Goal: Complete application form

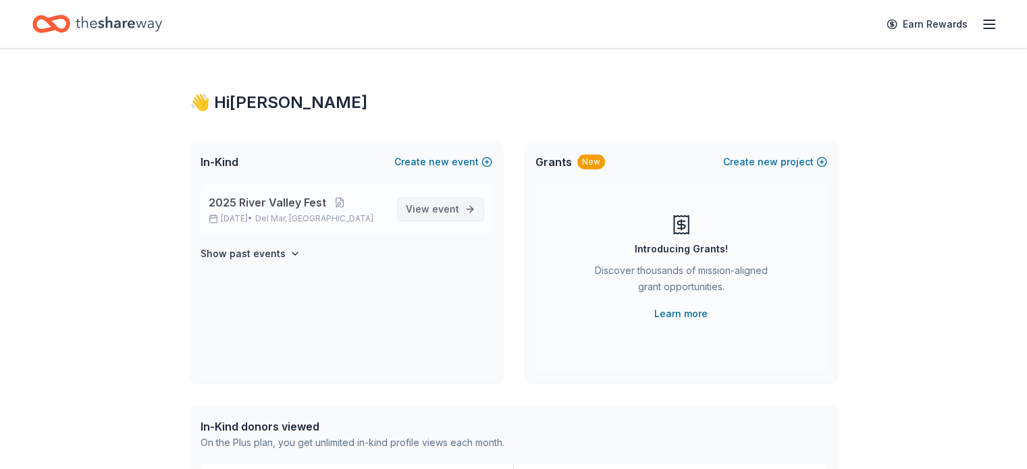
click at [443, 210] on span "event" at bounding box center [445, 208] width 27 height 11
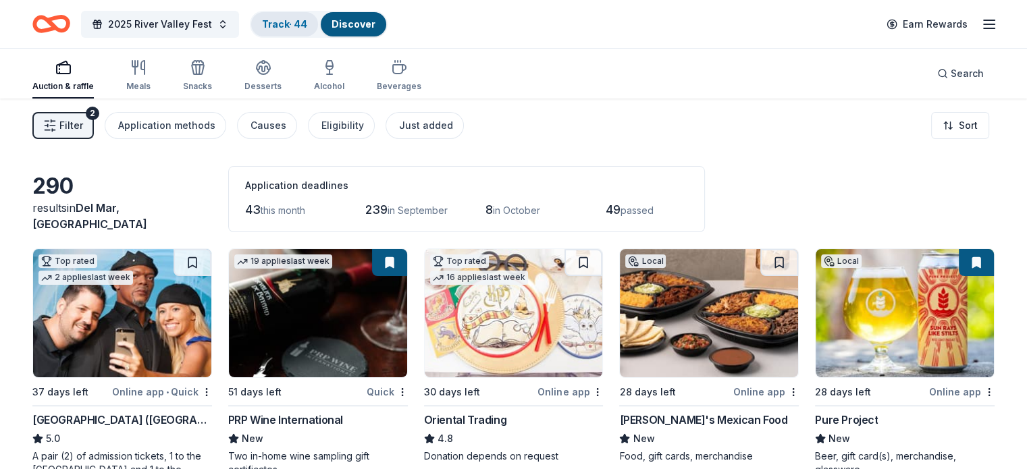
click at [290, 18] on link "Track · 44" at bounding box center [284, 23] width 45 height 11
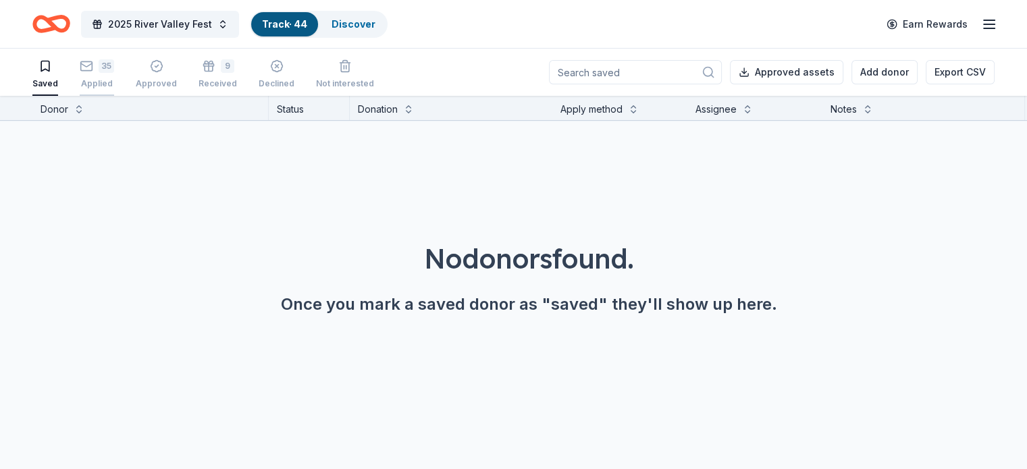
click at [114, 70] on div "35" at bounding box center [107, 66] width 16 height 14
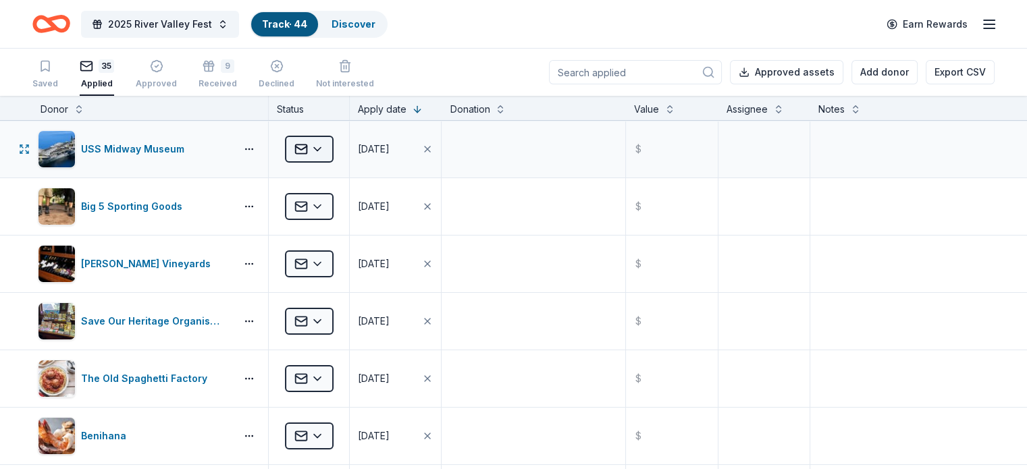
click at [332, 149] on html "2025 River Valley Fest Track · 44 Discover Earn Rewards Saved 35 Applied Approv…" at bounding box center [513, 234] width 1027 height 469
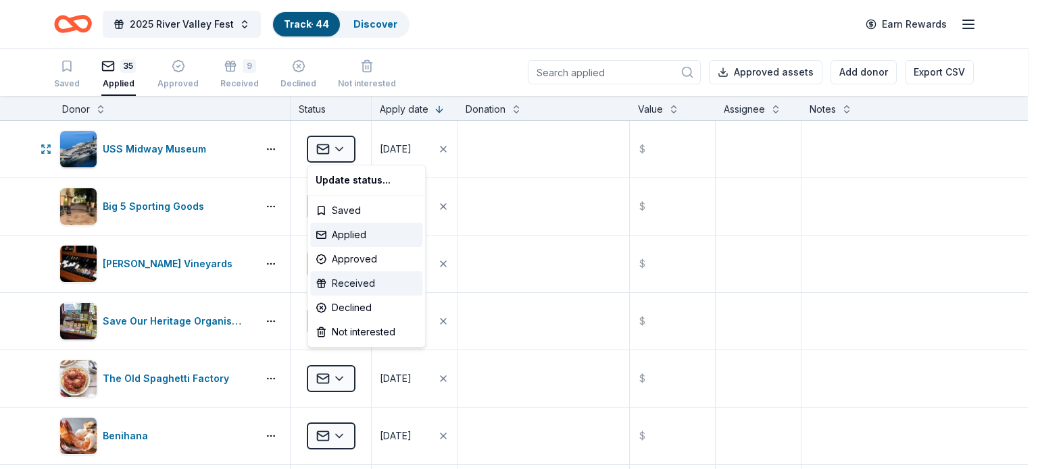
click at [352, 286] on div "Received" at bounding box center [366, 284] width 112 height 24
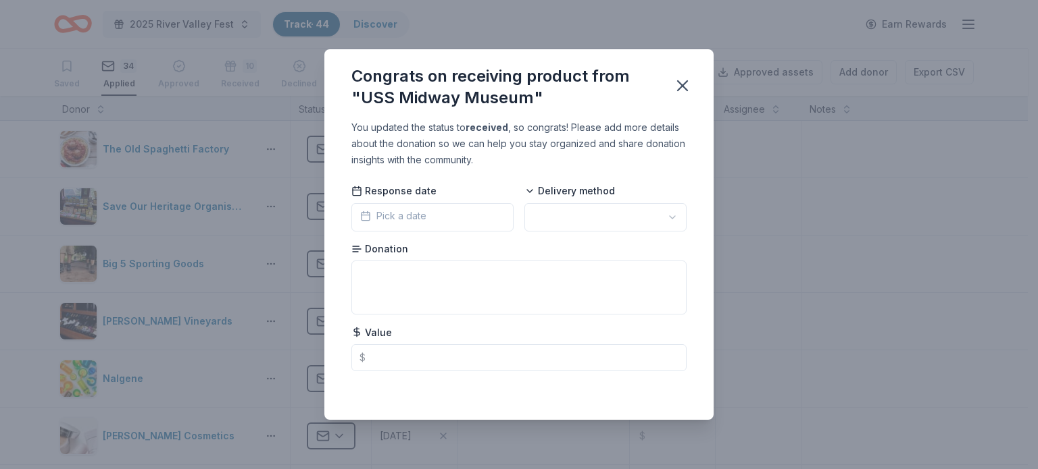
click at [430, 209] on button "Pick a date" at bounding box center [432, 217] width 162 height 28
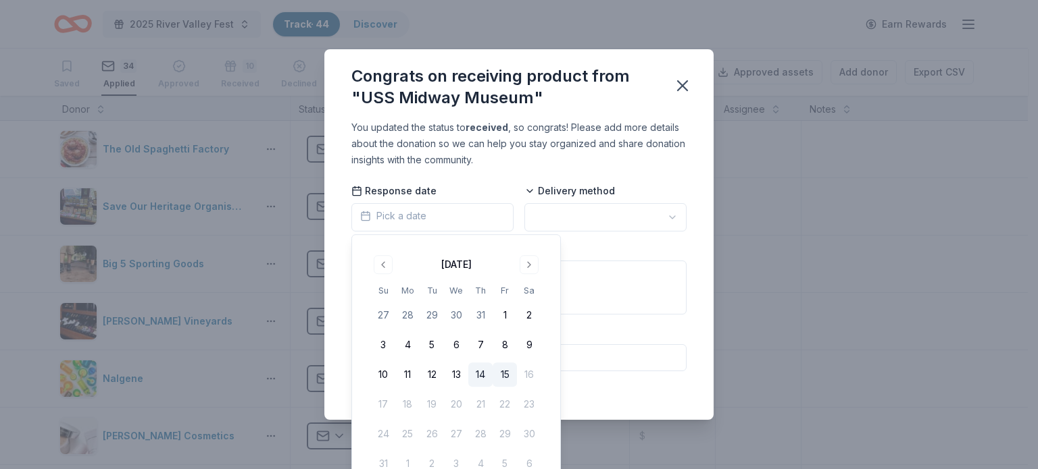
click at [484, 375] on button "14" at bounding box center [480, 375] width 24 height 24
click at [598, 218] on html "2025 River Valley Fest Track · 44 Discover Earn Rewards Saved 34 Applied Approv…" at bounding box center [519, 234] width 1038 height 469
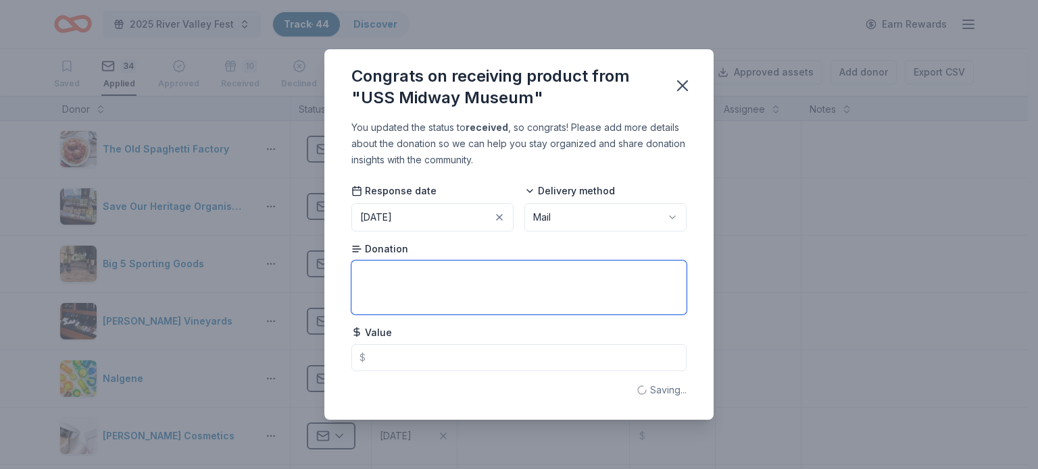
click at [561, 280] on textarea at bounding box center [518, 288] width 335 height 54
type textarea "Four admission passes"
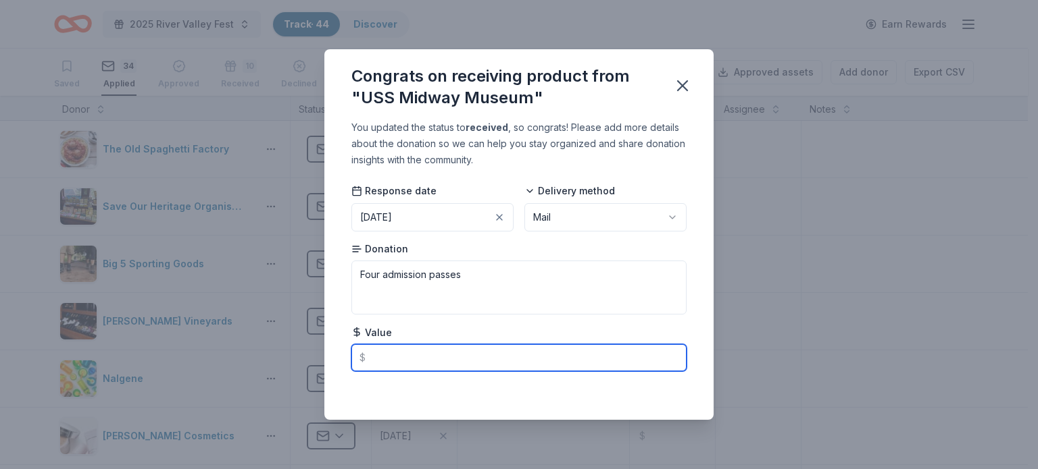
click at [472, 359] on input "text" at bounding box center [518, 358] width 335 height 27
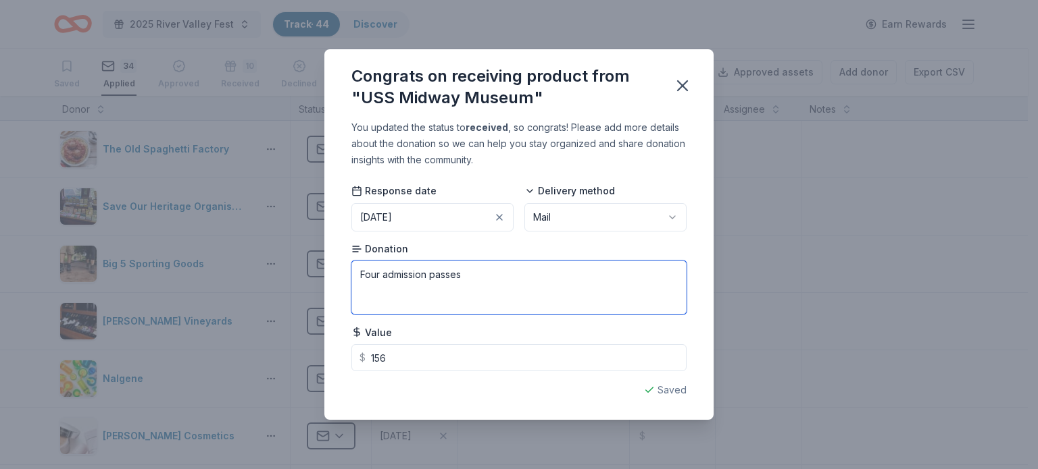
type input "156.00"
drag, startPoint x: 359, startPoint y: 277, endPoint x: 380, endPoint y: 276, distance: 20.3
click at [380, 276] on textarea "Four admission passes" at bounding box center [518, 288] width 335 height 54
type textarea "Family 4-pack of museum admission passes"
click at [682, 86] on icon "button" at bounding box center [682, 85] width 9 height 9
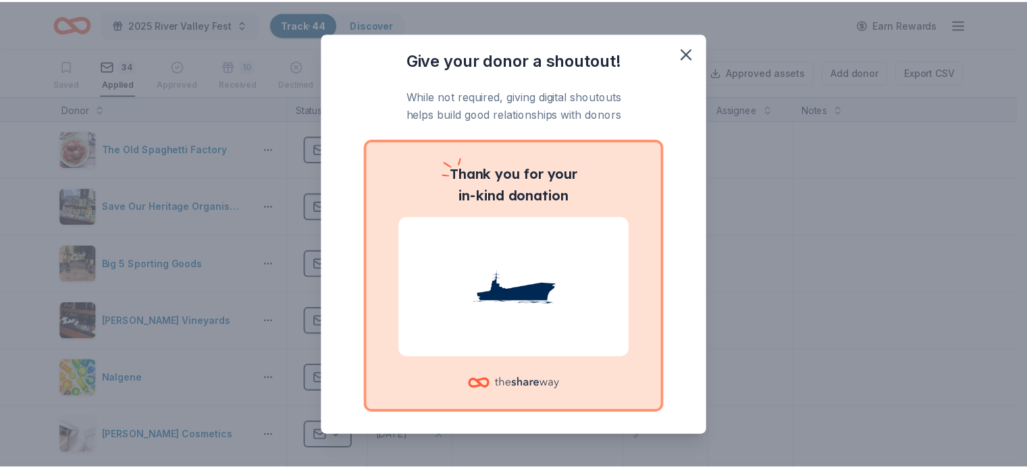
scroll to position [58, 0]
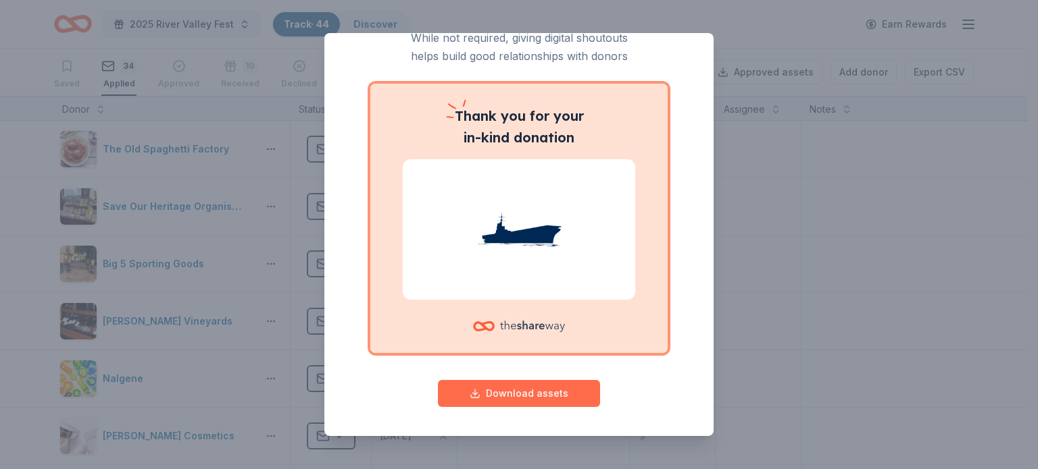
click at [520, 394] on button "Download assets" at bounding box center [519, 393] width 162 height 27
click at [774, 18] on div "Give your donor a shoutout! While not required, giving digital shoutouts helps …" at bounding box center [519, 234] width 1038 height 469
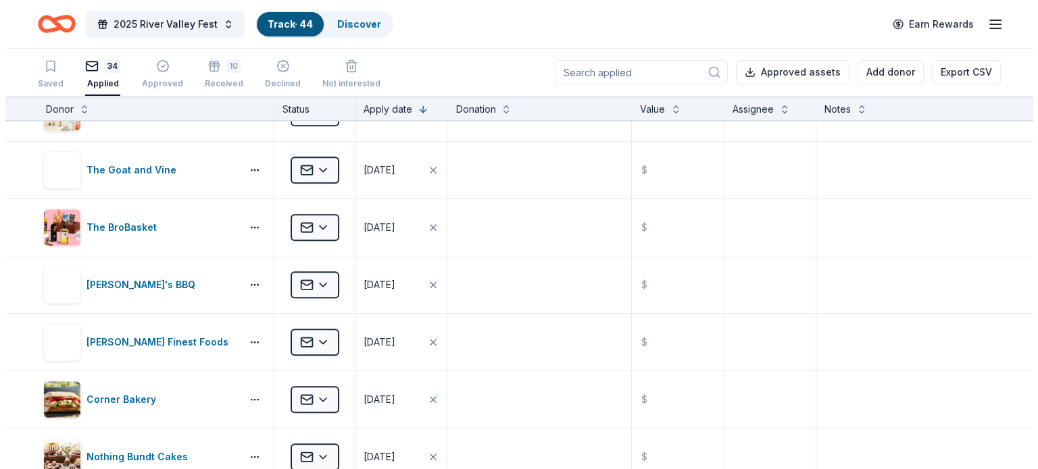
scroll to position [854, 0]
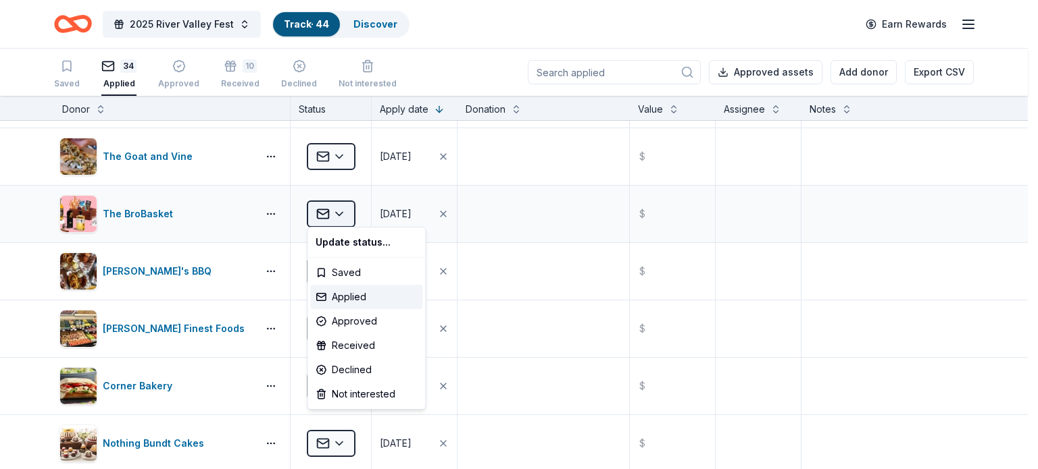
click at [319, 211] on html "2025 River Valley Fest Track · 44 Discover Earn Rewards Saved 34 Applied Approv…" at bounding box center [519, 234] width 1038 height 469
click at [350, 347] on div "Received" at bounding box center [366, 346] width 112 height 24
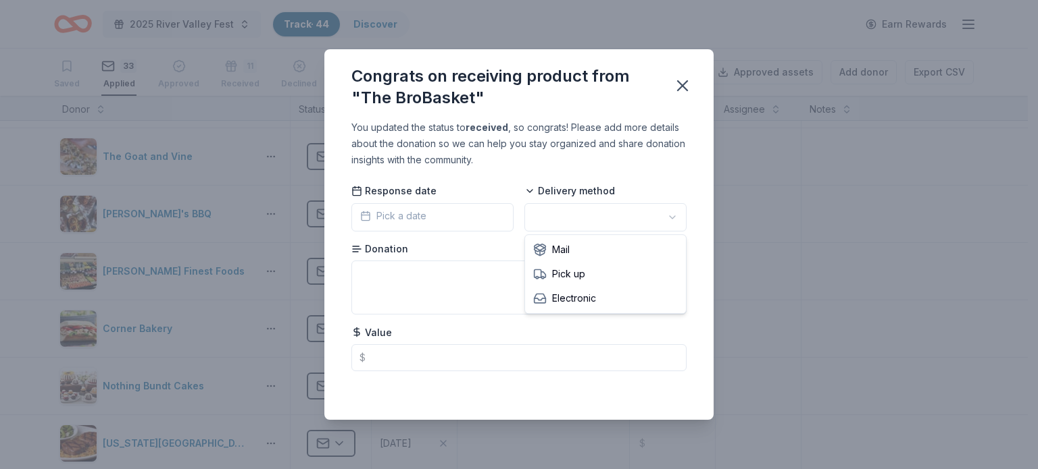
click at [581, 221] on html "2025 River Valley Fest Track · 44 Discover Earn Rewards Saved 33 Applied Approv…" at bounding box center [519, 234] width 1038 height 469
click at [565, 291] on textarea at bounding box center [518, 288] width 335 height 54
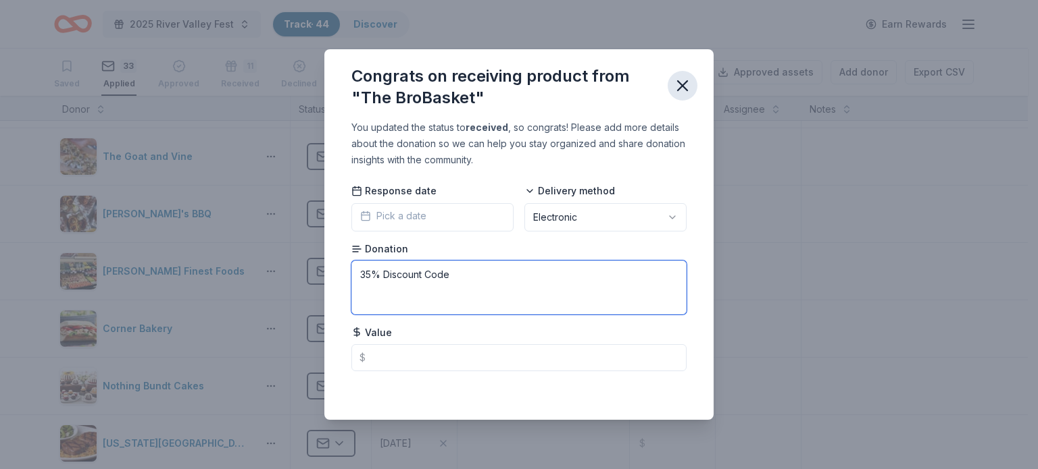
type textarea "35% Discount Code"
click at [682, 86] on icon "button" at bounding box center [682, 85] width 9 height 9
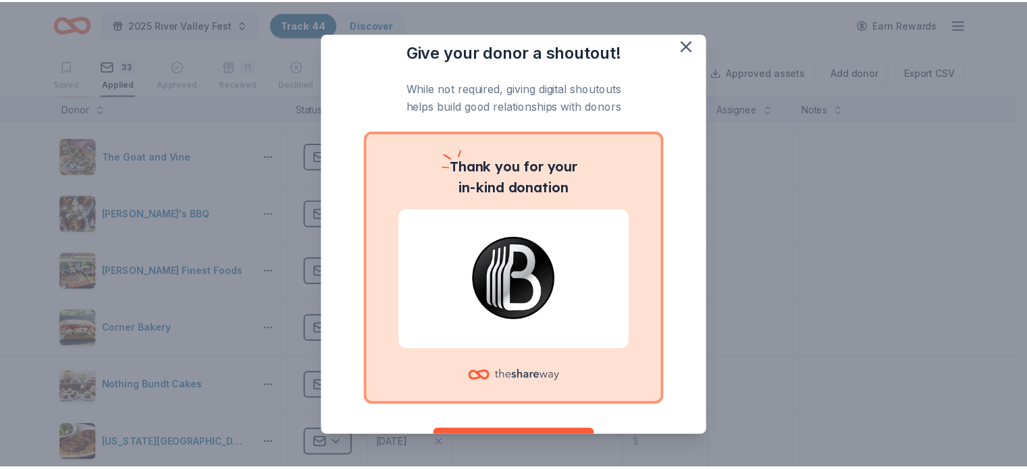
scroll to position [0, 0]
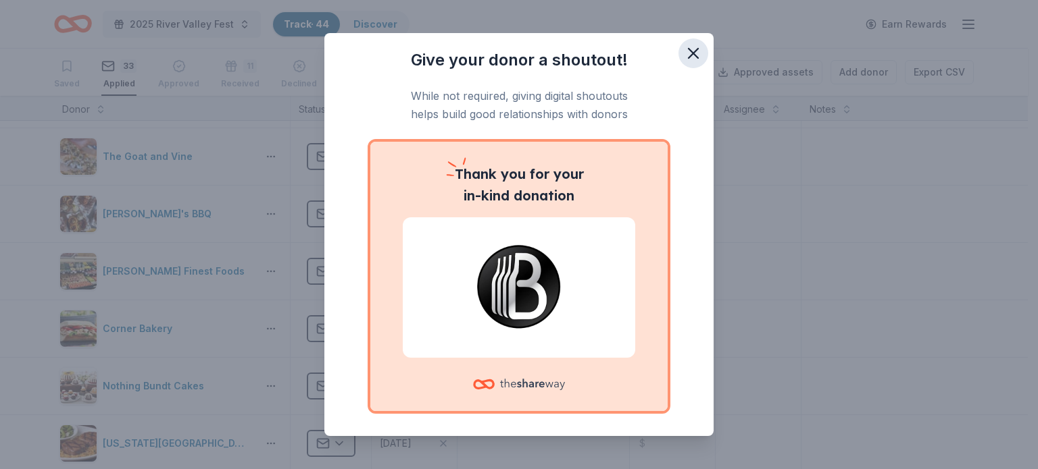
click at [684, 53] on icon "button" at bounding box center [693, 53] width 19 height 19
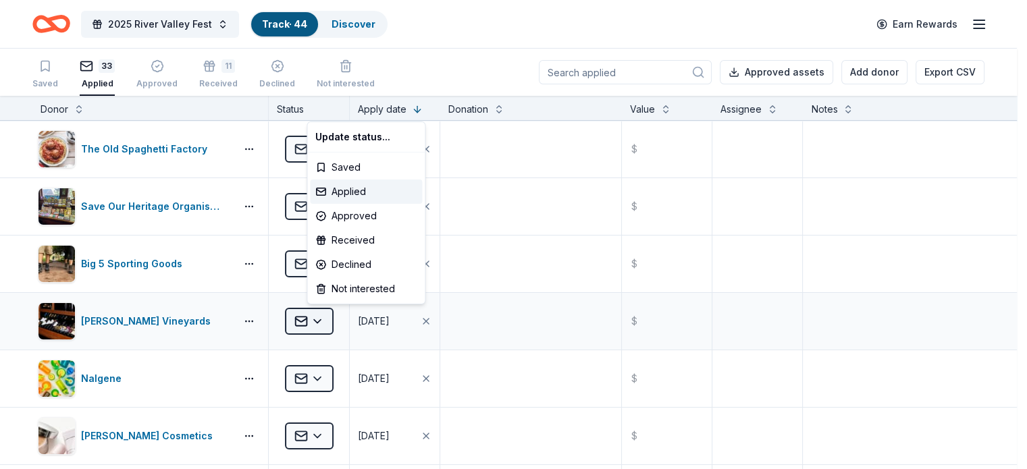
click at [329, 318] on html "2025 River Valley Fest Track · 44 Discover Earn Rewards Saved 33 Applied Approv…" at bounding box center [513, 234] width 1027 height 469
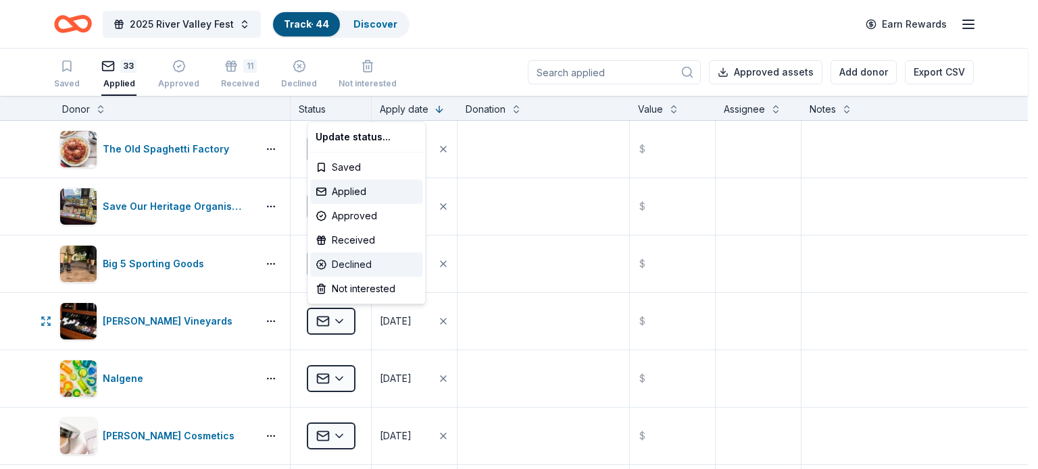
click at [366, 265] on div "Declined" at bounding box center [366, 265] width 112 height 24
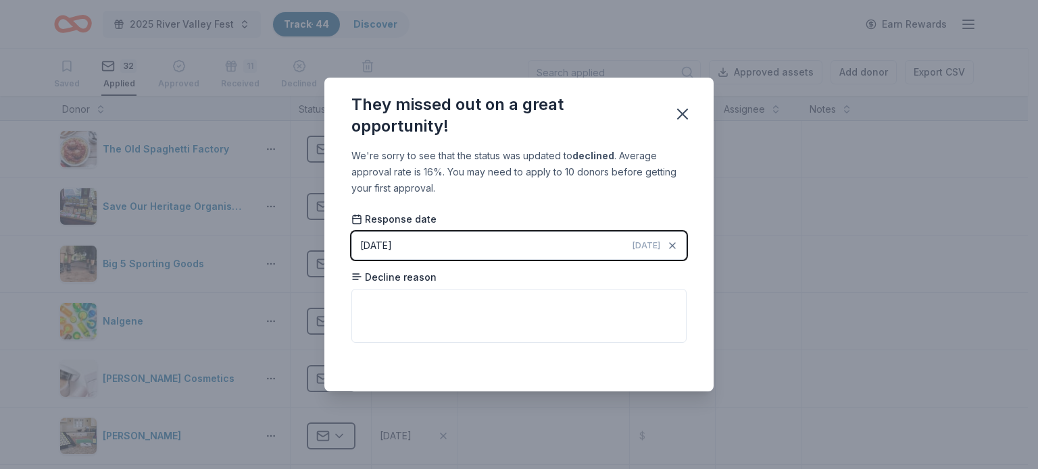
click at [392, 248] on div "08/15/2025" at bounding box center [376, 246] width 32 height 16
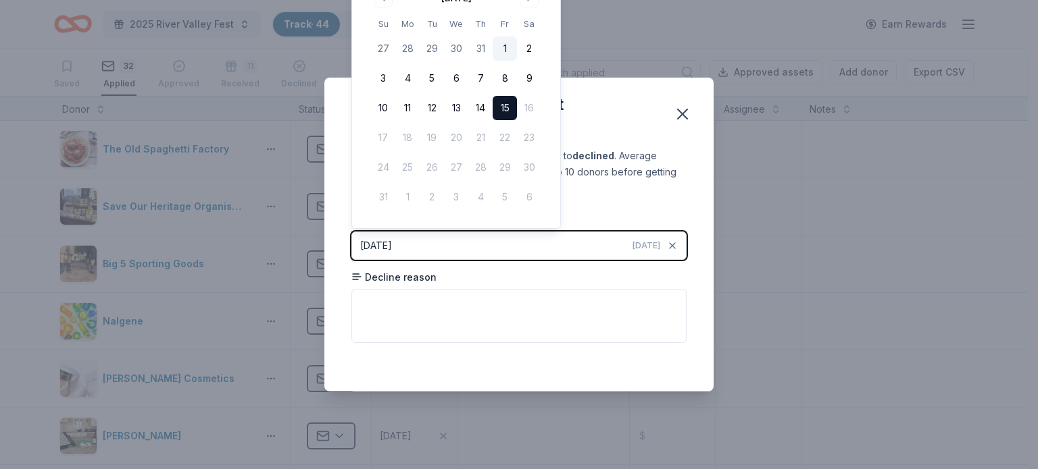
click at [503, 49] on button "1" at bounding box center [504, 48] width 24 height 24
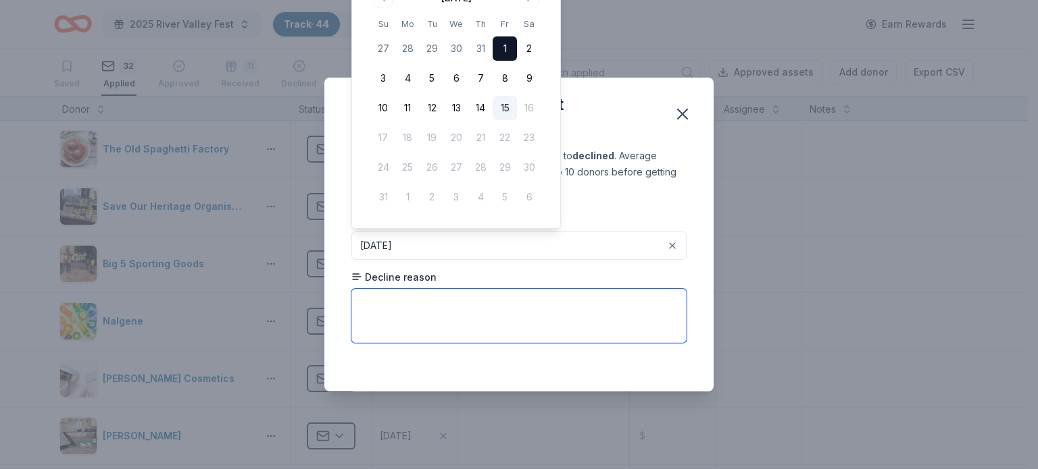
click at [546, 307] on textarea at bounding box center [518, 316] width 335 height 54
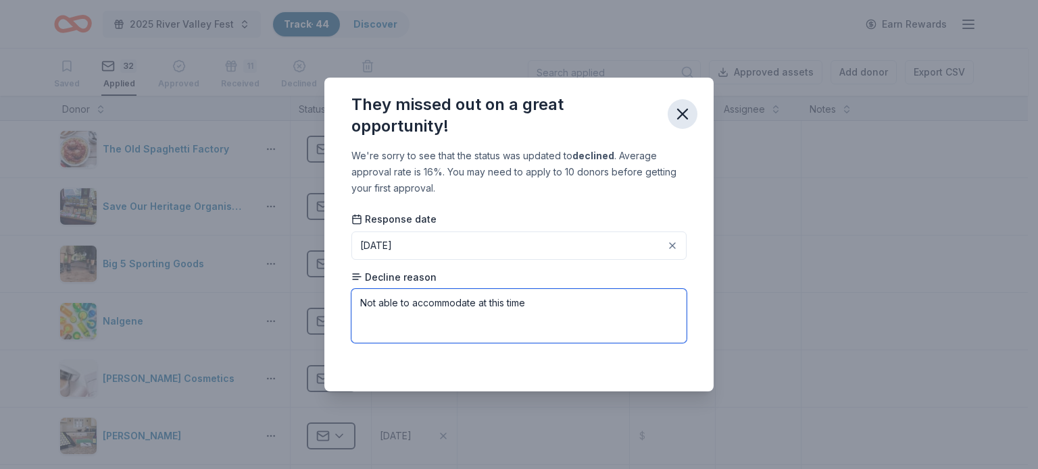
type textarea "Not able to accommodate at this time"
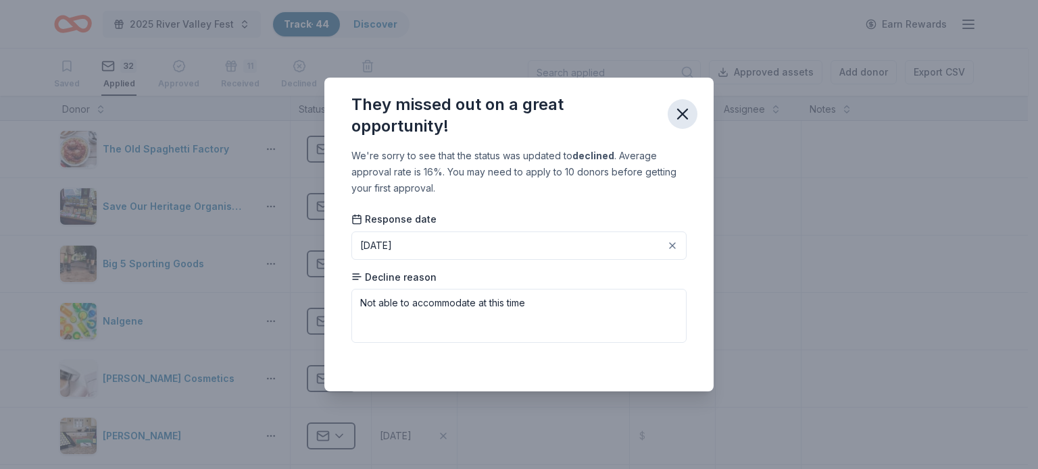
click at [681, 116] on icon "button" at bounding box center [682, 113] width 9 height 9
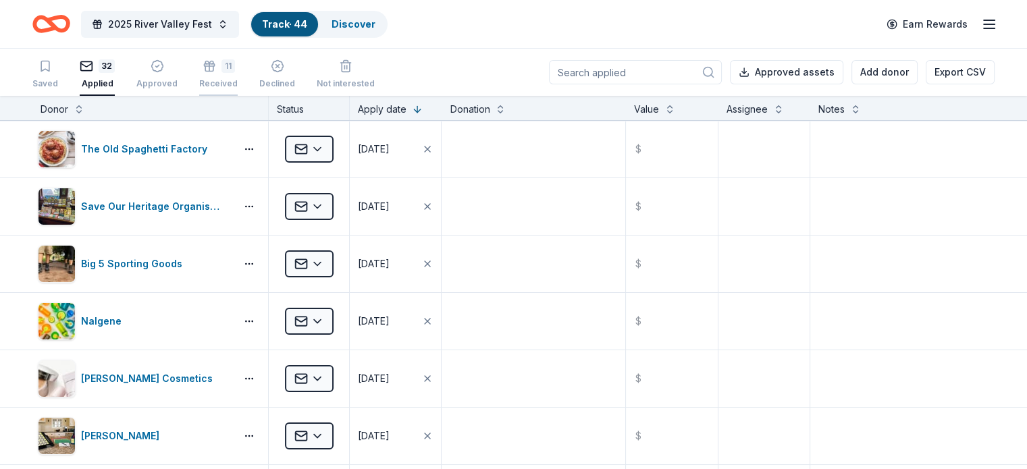
click at [230, 78] on div "11 Received" at bounding box center [218, 67] width 39 height 30
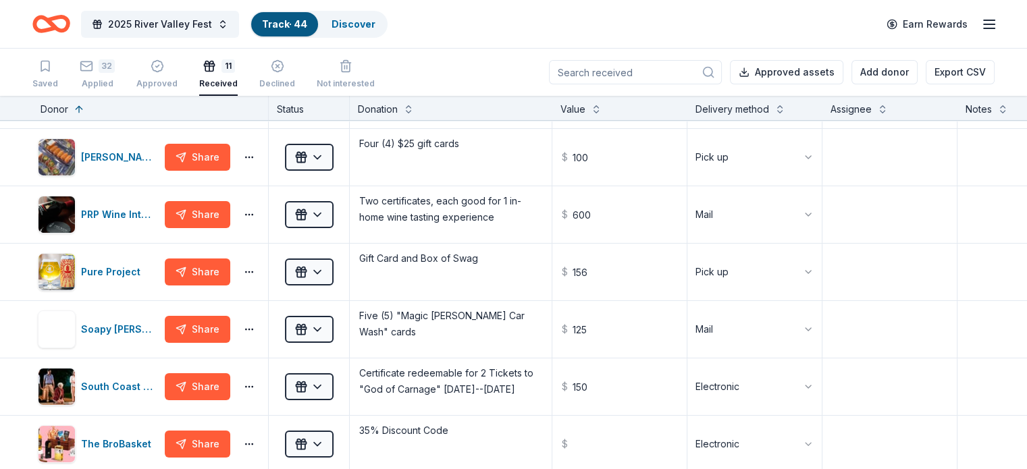
scroll to position [181, 0]
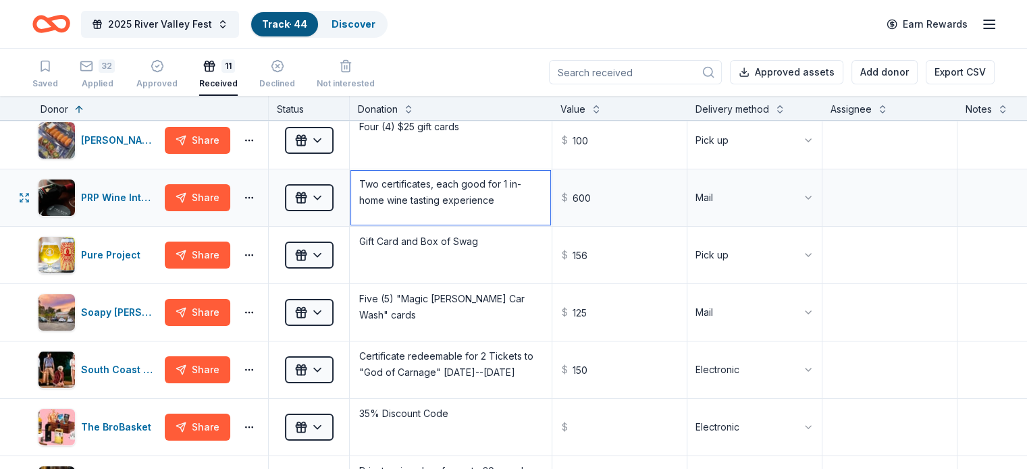
click at [524, 199] on textarea "Two certificates, each good for 1 in-home wine tasting experience" at bounding box center [450, 198] width 199 height 54
click at [462, 184] on textarea "Two certificates, each good for 1 in-home wine tasting experience" at bounding box center [450, 198] width 199 height 54
click at [457, 180] on textarea "Two certificates, each good for 1 in-home wine tasting experience" at bounding box center [450, 198] width 199 height 54
click at [549, 184] on textarea "Two certificates, valued @ $300 each good for 1 in-home wine tasting experience" at bounding box center [450, 198] width 199 height 54
click at [449, 213] on textarea "Two certificates, valued @ $300 each; good for 1 in-home wine tasting experience" at bounding box center [450, 198] width 199 height 54
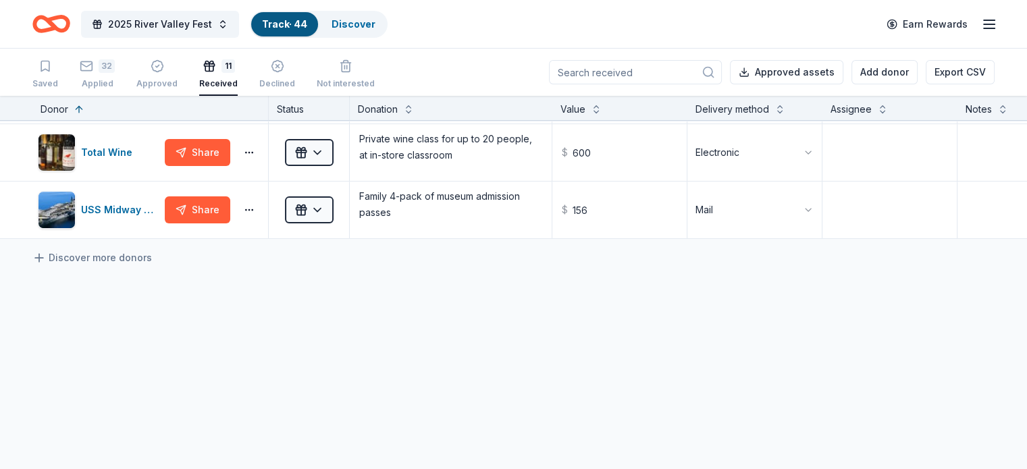
scroll to position [521, 0]
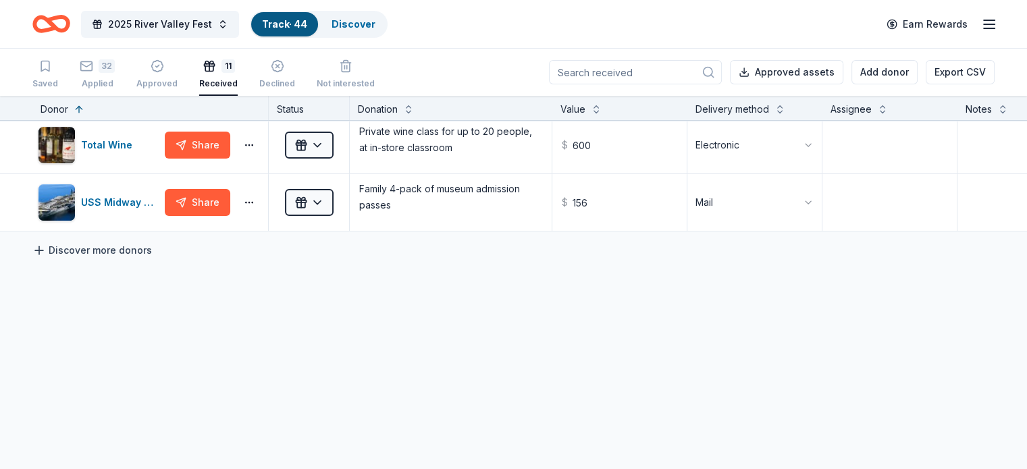
type textarea "Two certificates, valued @ $300 each; good for 1 in-home wine tasting experienc…"
click at [138, 248] on link "Discover more donors" at bounding box center [92, 251] width 120 height 16
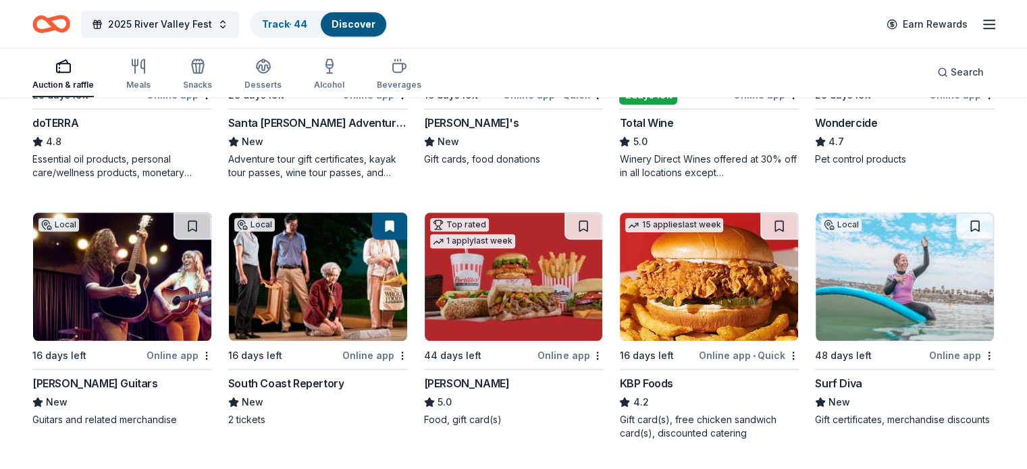
scroll to position [796, 0]
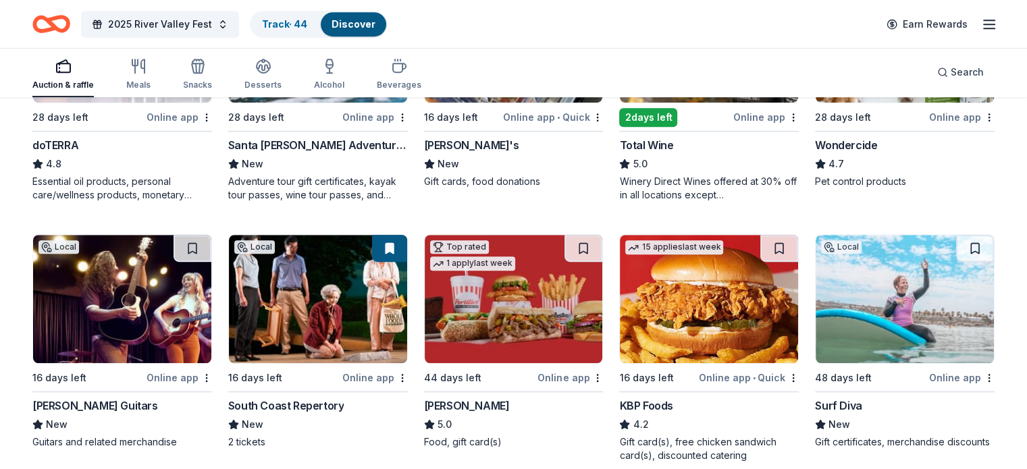
click at [129, 346] on img at bounding box center [122, 299] width 178 height 128
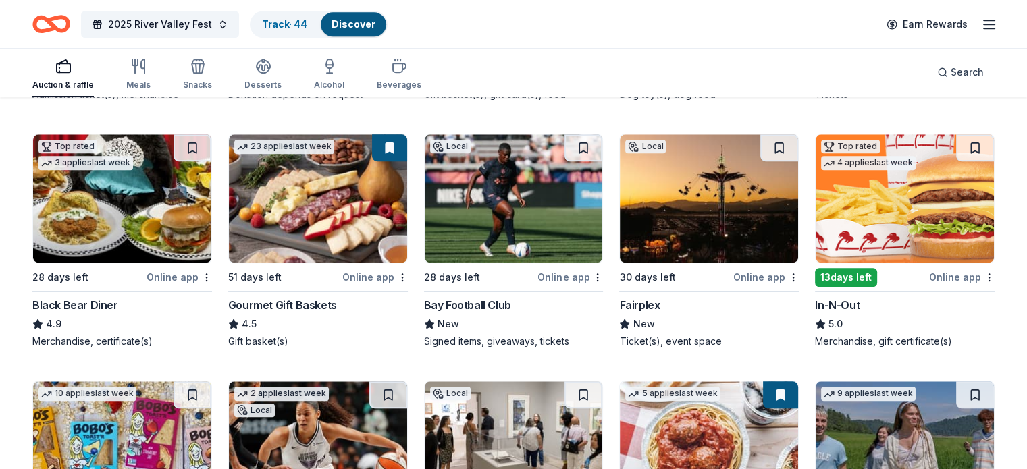
scroll to position [1427, 0]
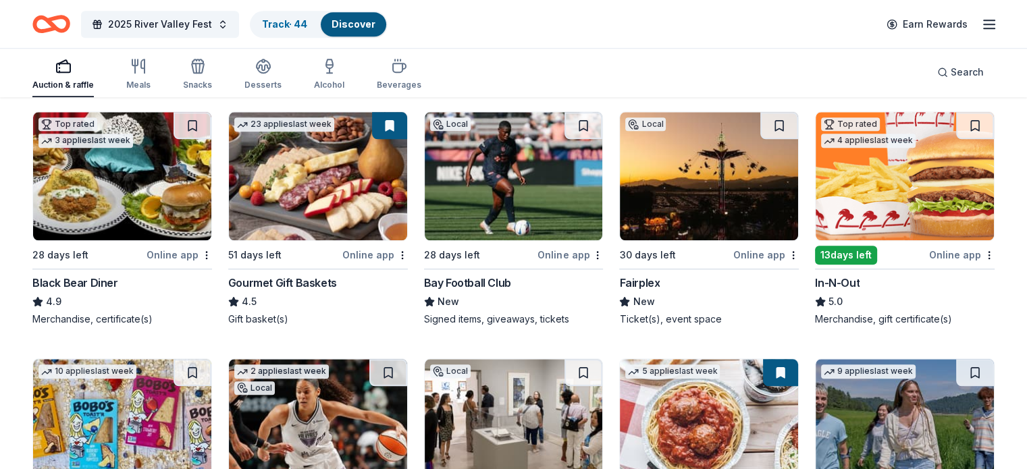
click at [900, 167] on img at bounding box center [905, 176] width 178 height 128
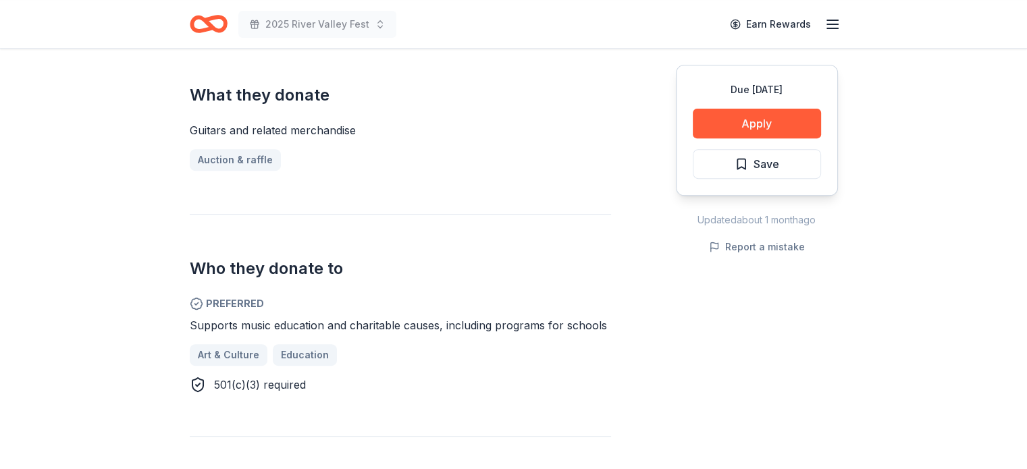
scroll to position [549, 0]
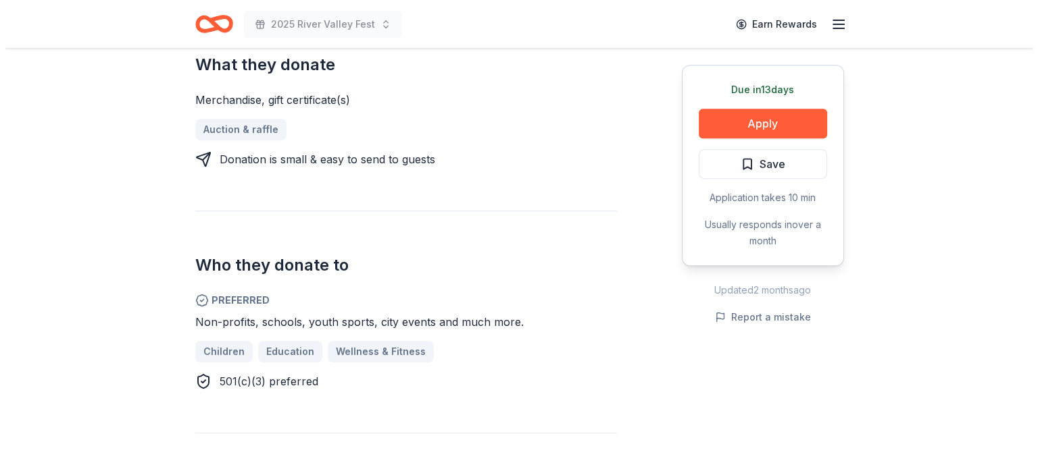
scroll to position [609, 0]
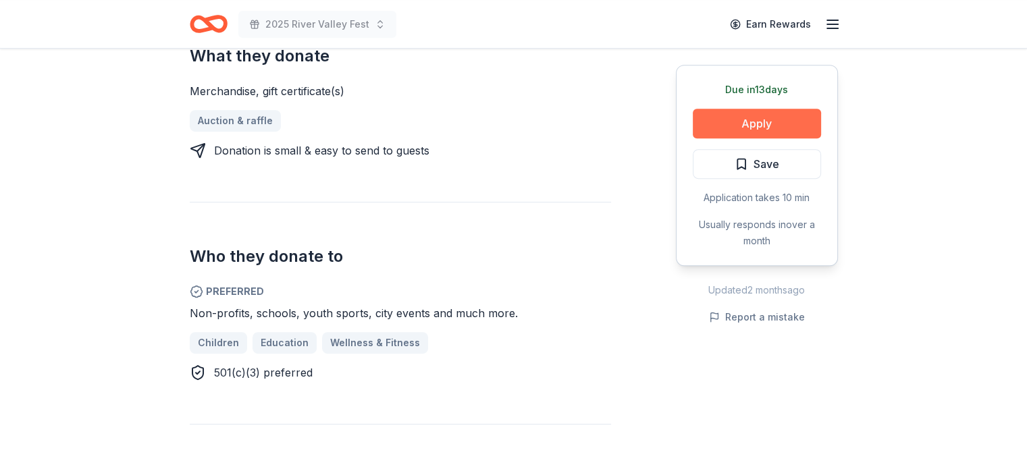
click at [766, 122] on button "Apply" at bounding box center [757, 124] width 128 height 30
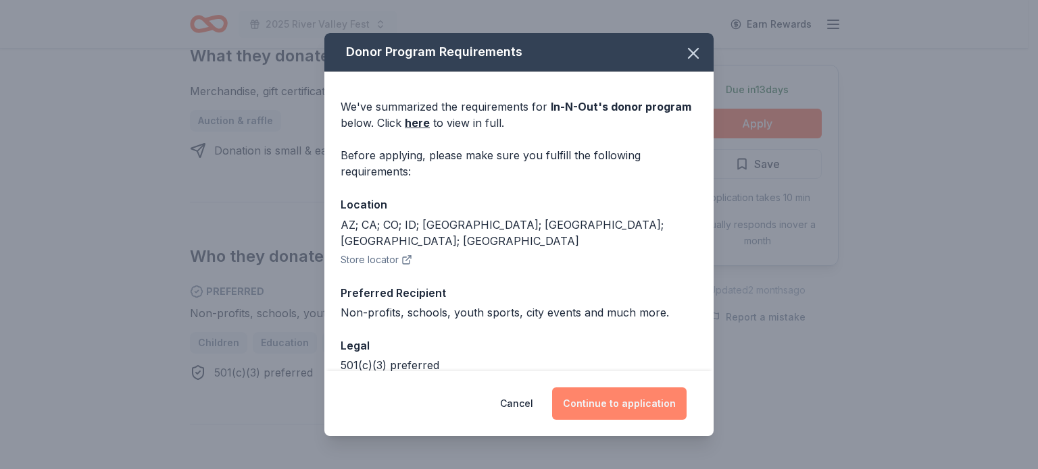
click at [628, 400] on button "Continue to application" at bounding box center [619, 404] width 134 height 32
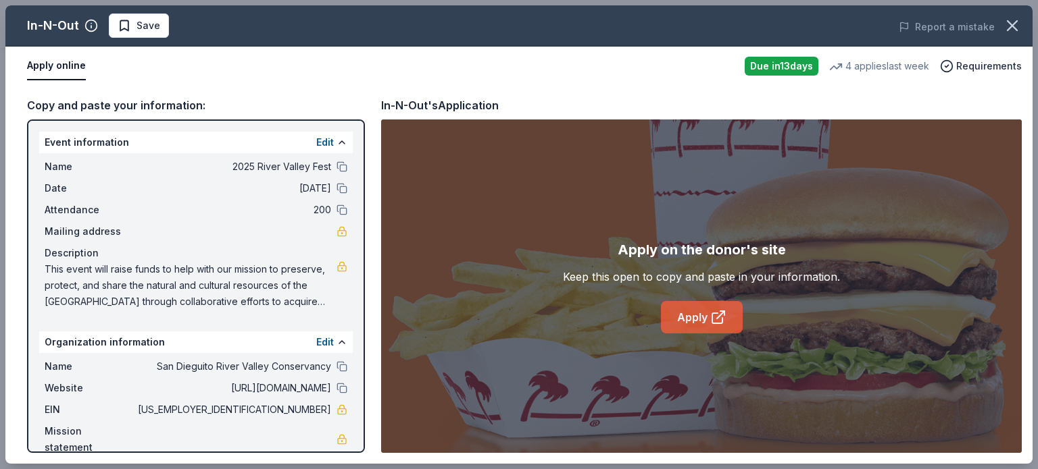
click at [688, 317] on link "Apply" at bounding box center [702, 317] width 82 height 32
click at [687, 317] on link "Apply" at bounding box center [702, 317] width 82 height 32
